Goal: Information Seeking & Learning: Check status

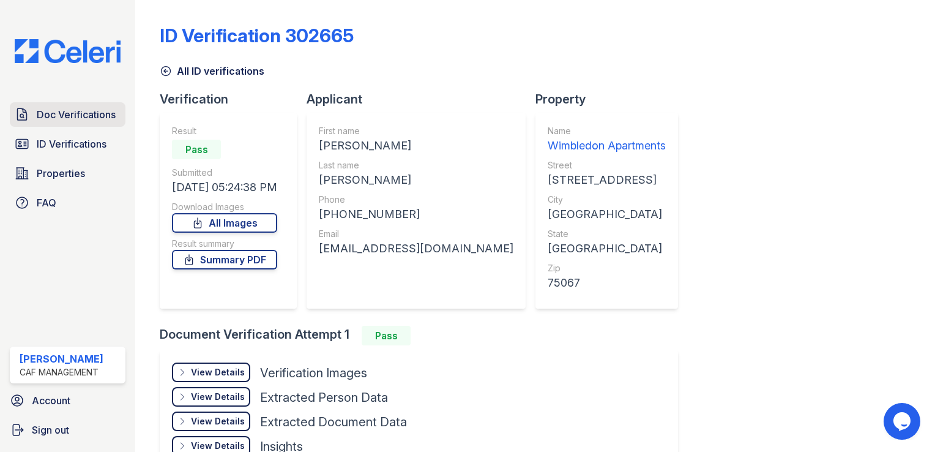
click at [75, 121] on span "Doc Verifications" at bounding box center [76, 114] width 79 height 15
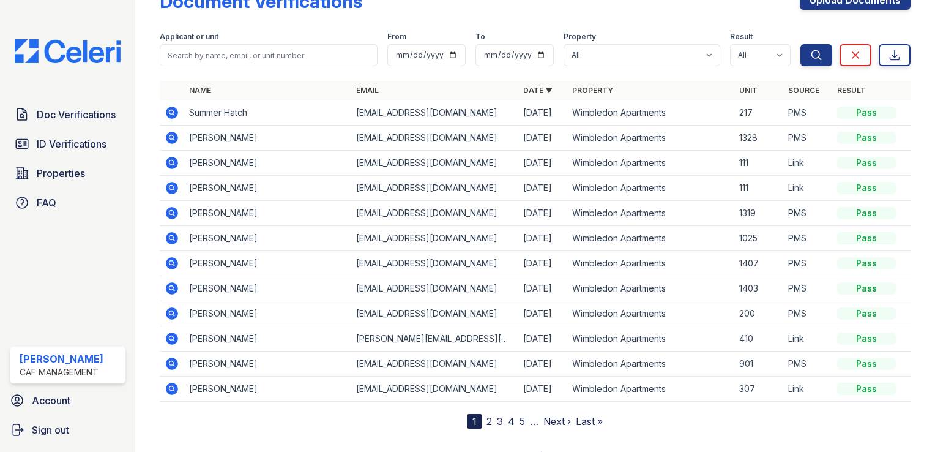
scroll to position [51, 0]
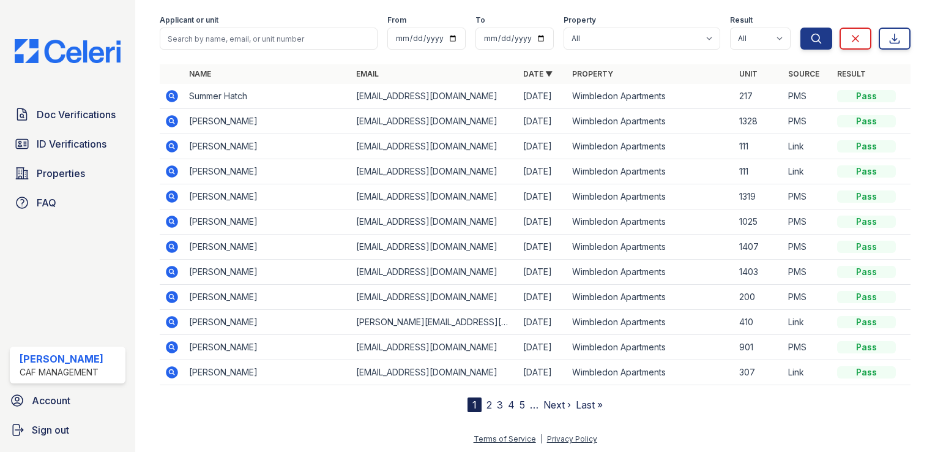
click at [487, 405] on link "2" at bounding box center [490, 404] width 6 height 12
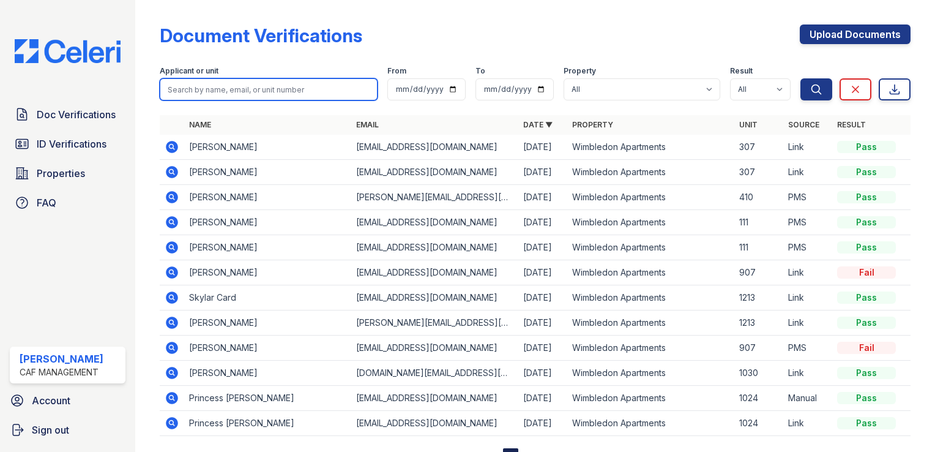
click at [220, 88] on input "search" at bounding box center [269, 89] width 218 height 22
type input "[PERSON_NAME]"
click at [801, 78] on button "Search" at bounding box center [817, 89] width 32 height 22
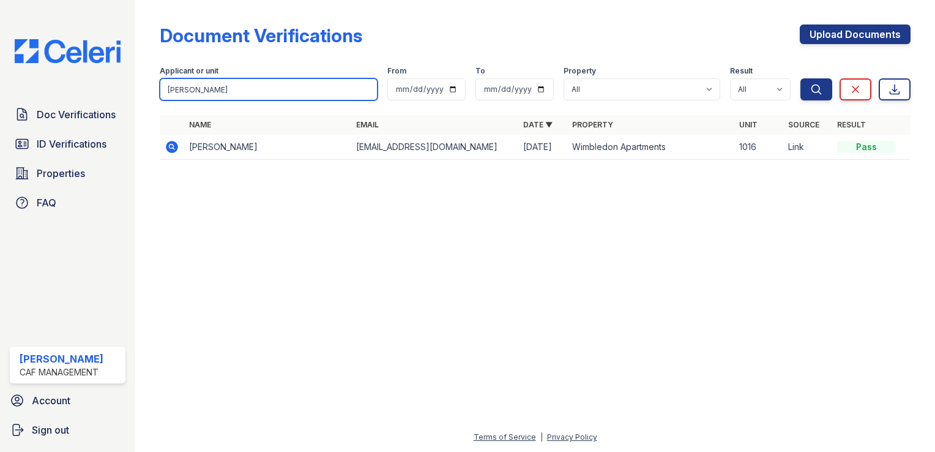
type input "[PERSON_NAME]"
click at [801, 78] on button "Search" at bounding box center [817, 89] width 32 height 22
click at [334, 97] on input "[PERSON_NAME]" at bounding box center [269, 89] width 218 height 22
type input "[PERSON_NAME]"
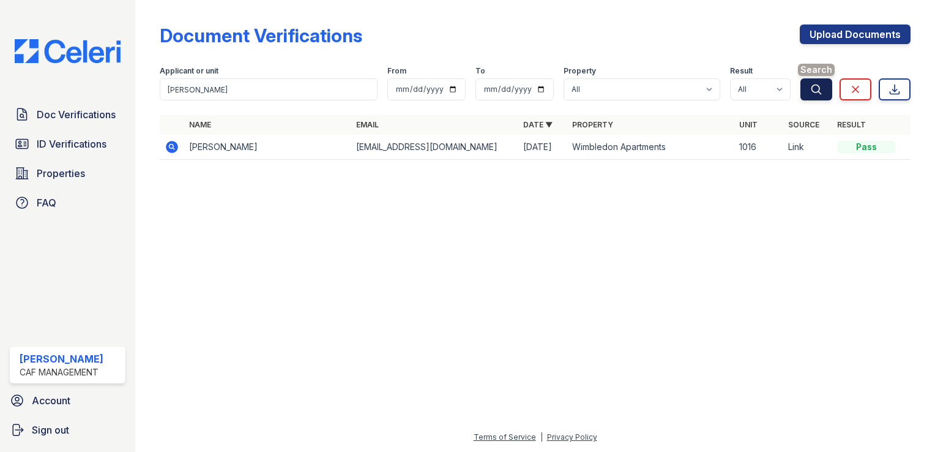
click at [817, 88] on icon "submit" at bounding box center [816, 89] width 12 height 12
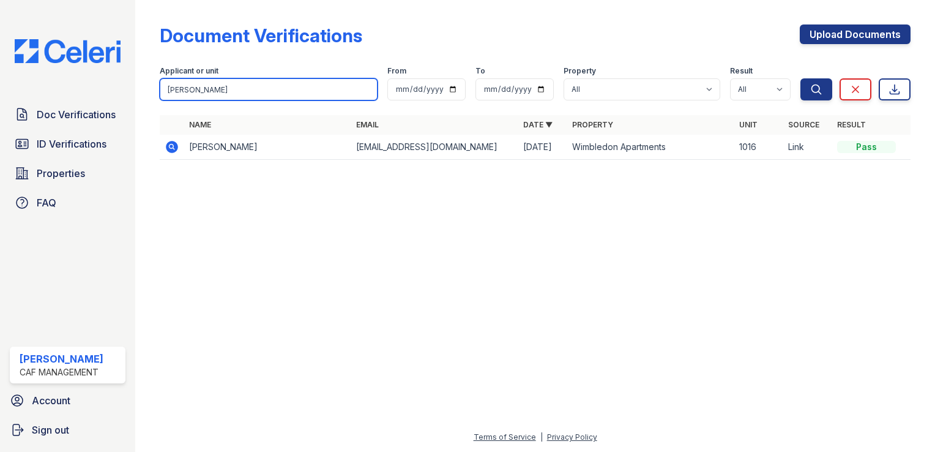
drag, startPoint x: 252, startPoint y: 94, endPoint x: 113, endPoint y: 94, distance: 138.3
click at [113, 94] on div "Doc Verifications ID Verifications Properties FAQ [PERSON_NAME] CAF Management …" at bounding box center [467, 226] width 935 height 452
paste input "Kriti"
type input "Kriti"
click at [801, 78] on button "Search" at bounding box center [817, 89] width 32 height 22
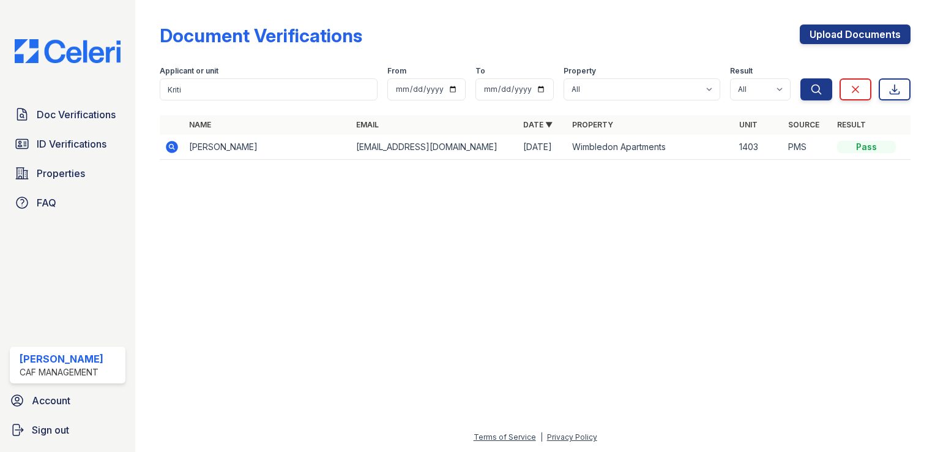
click at [173, 147] on icon at bounding box center [172, 147] width 15 height 15
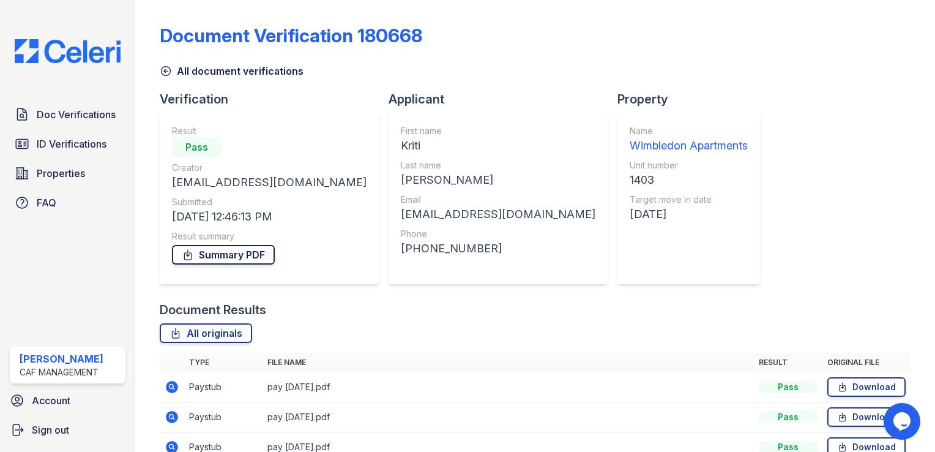
click at [259, 258] on link "Summary PDF" at bounding box center [223, 255] width 103 height 20
click at [70, 147] on span "ID Verifications" at bounding box center [72, 143] width 70 height 15
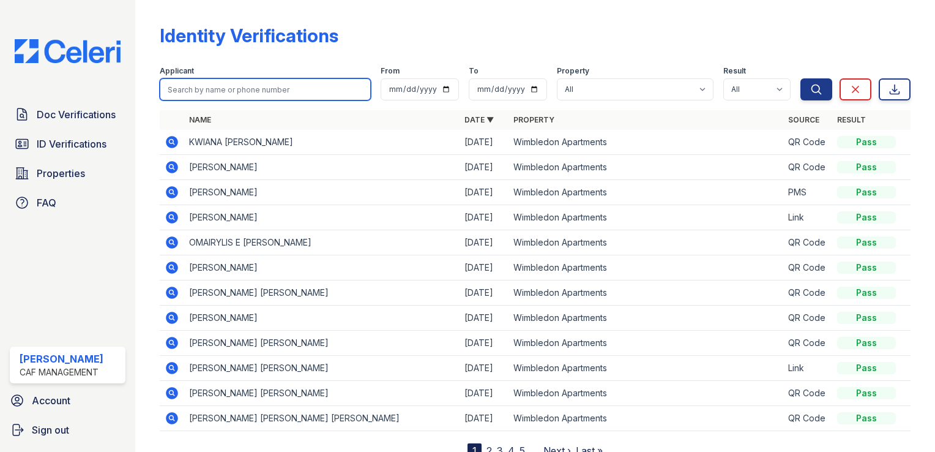
click at [197, 86] on input "search" at bounding box center [265, 89] width 211 height 22
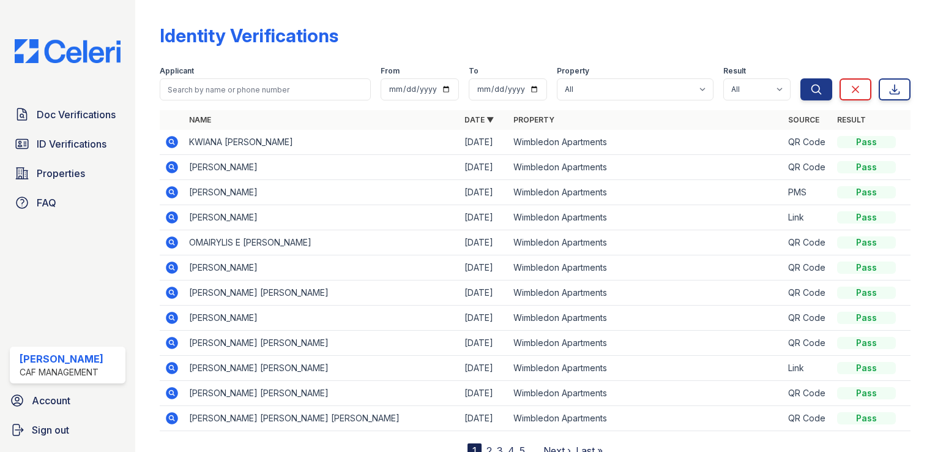
click at [417, 127] on th "Name" at bounding box center [321, 120] width 275 height 20
click at [174, 216] on icon at bounding box center [172, 217] width 15 height 15
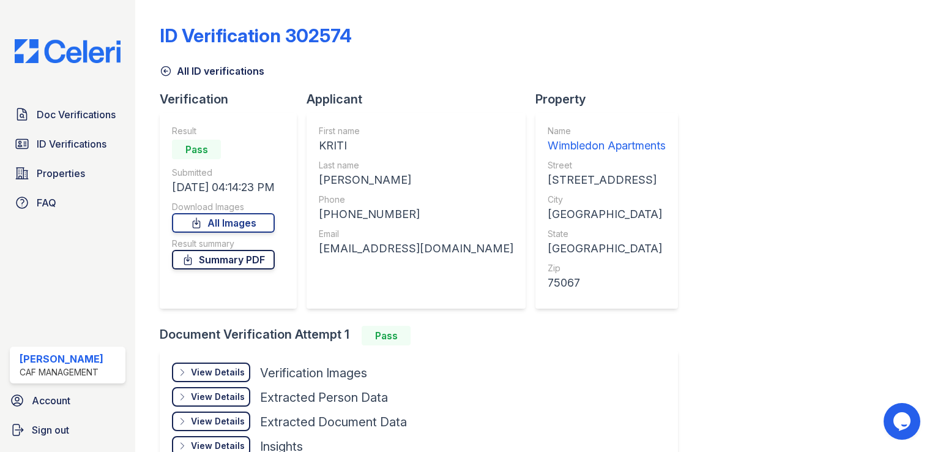
click at [257, 259] on link "Summary PDF" at bounding box center [223, 260] width 103 height 20
click at [233, 222] on link "All Images" at bounding box center [223, 223] width 103 height 20
click at [65, 121] on span "Doc Verifications" at bounding box center [76, 114] width 79 height 15
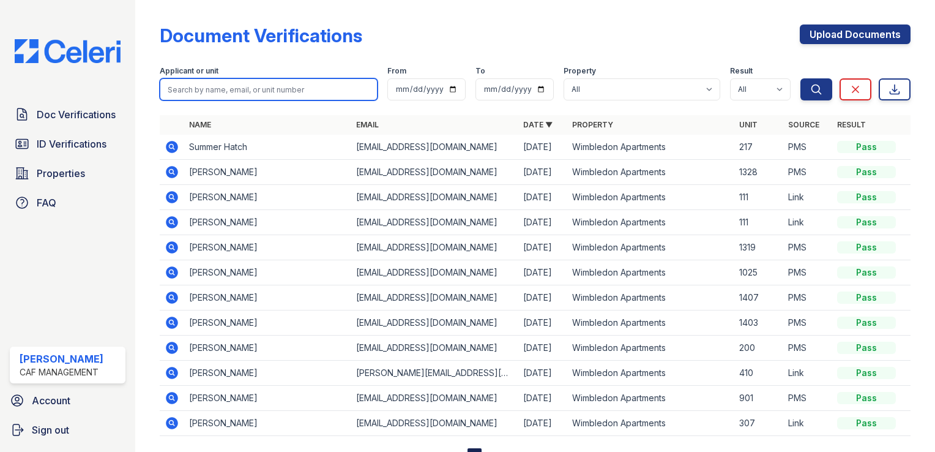
click at [214, 89] on input "search" at bounding box center [269, 89] width 218 height 22
paste input "Rodriguez, Maria"
type input "Rodriguez, Maria"
click at [801, 78] on button "Search" at bounding box center [817, 89] width 32 height 22
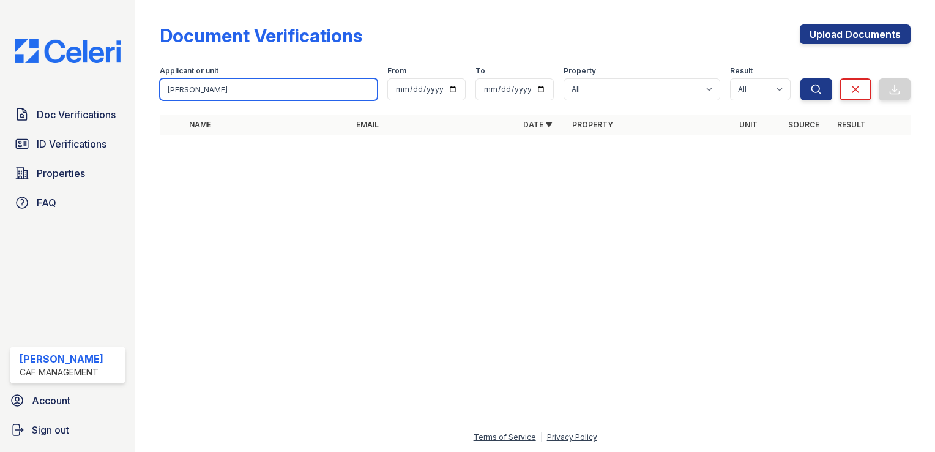
drag, startPoint x: 272, startPoint y: 89, endPoint x: 178, endPoint y: 88, distance: 94.3
click at [179, 88] on input "Rodriguez, Maria" at bounding box center [269, 89] width 218 height 22
type input "R"
type input "maria"
click at [801, 78] on button "Search" at bounding box center [817, 89] width 32 height 22
